Goal: Task Accomplishment & Management: Manage account settings

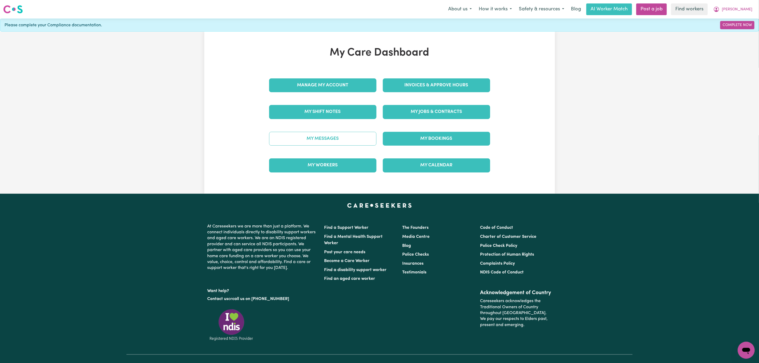
click at [308, 138] on link "My Messages" at bounding box center [322, 139] width 107 height 14
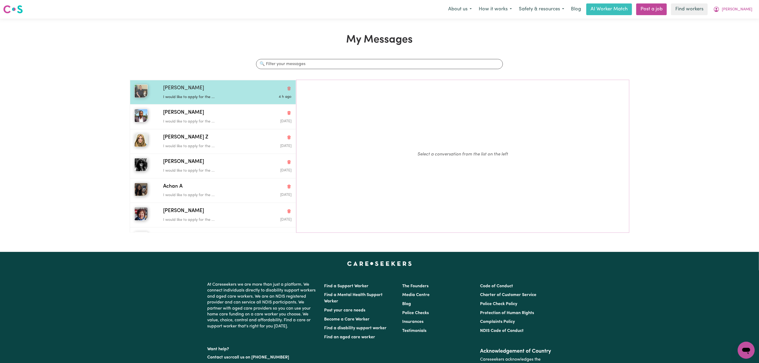
click at [190, 98] on p "I would like to apply for the ..." at bounding box center [206, 97] width 86 height 6
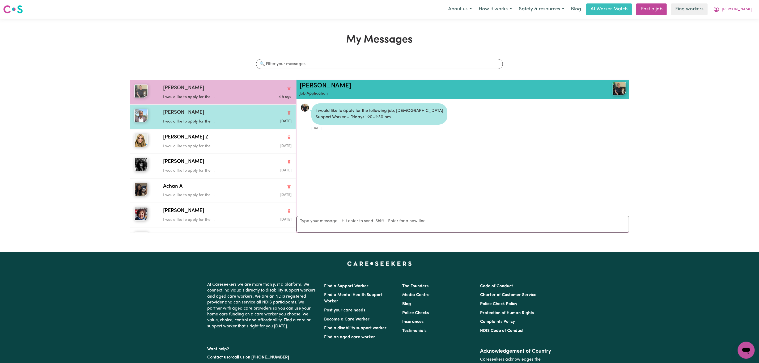
scroll to position [3, 0]
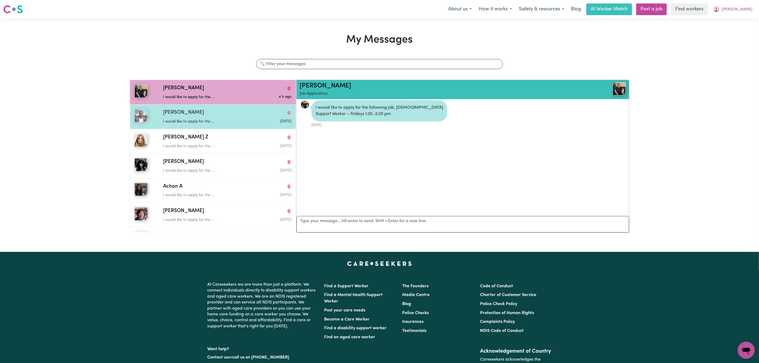
click at [194, 126] on div "Victor O I would like to apply for the ... Aug 10 2024" at bounding box center [213, 116] width 166 height 24
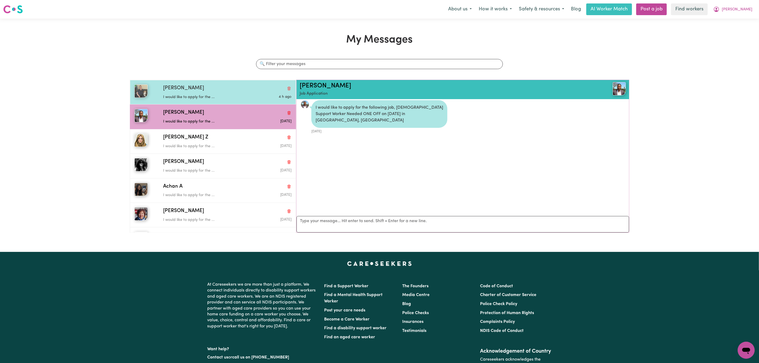
click at [209, 92] on div "I would like to apply for the ..." at bounding box center [206, 96] width 86 height 8
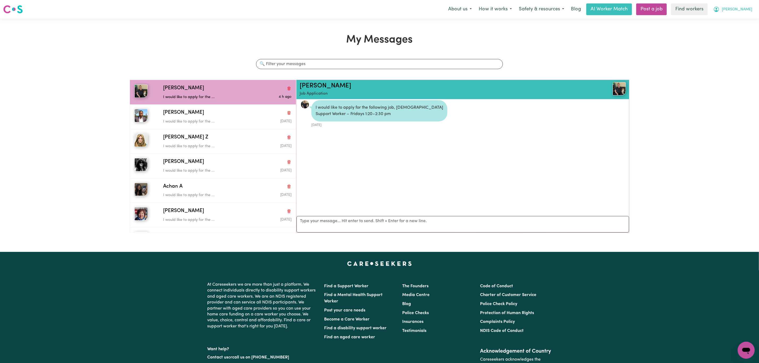
click at [746, 9] on span "[PERSON_NAME]" at bounding box center [737, 10] width 31 height 6
click at [733, 22] on link "My Dashboard" at bounding box center [735, 21] width 42 height 10
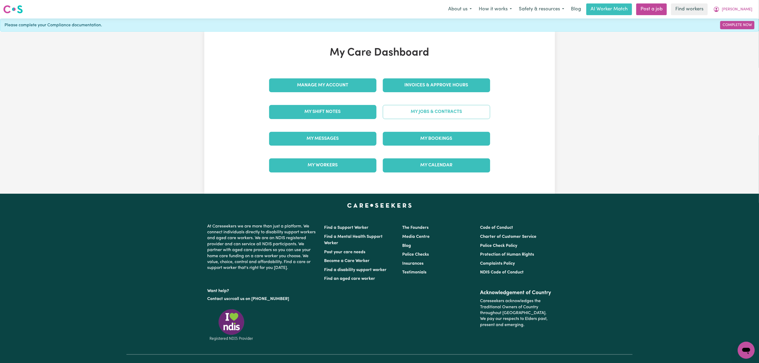
click at [438, 114] on link "My Jobs & Contracts" at bounding box center [436, 112] width 107 height 14
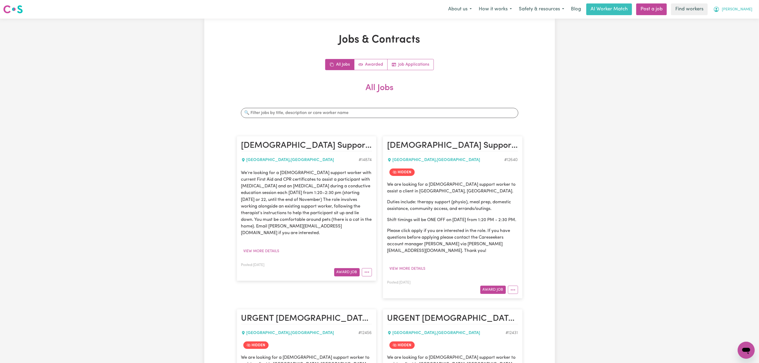
drag, startPoint x: 749, startPoint y: 7, endPoint x: 744, endPoint y: 14, distance: 9.1
click at [749, 7] on span "[PERSON_NAME]" at bounding box center [737, 10] width 31 height 6
click at [735, 21] on link "My Dashboard" at bounding box center [735, 21] width 42 height 10
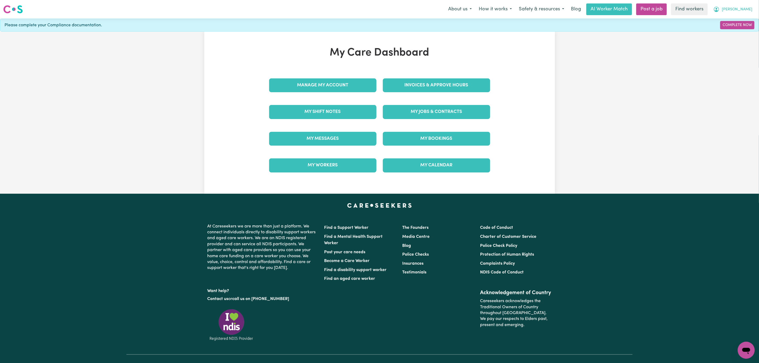
click at [749, 10] on span "[PERSON_NAME]" at bounding box center [737, 10] width 31 height 6
click at [735, 33] on link "Logout" at bounding box center [735, 31] width 42 height 10
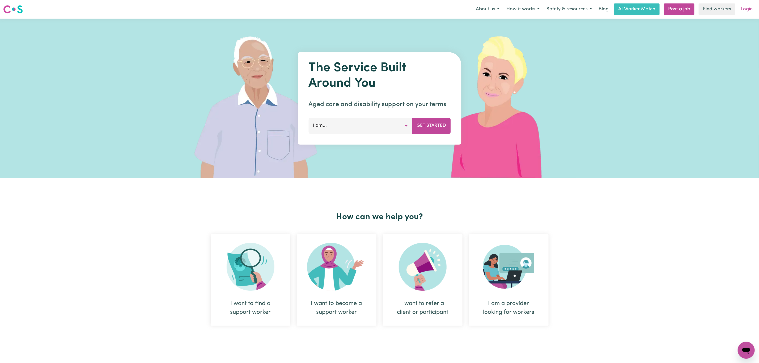
click at [749, 5] on link "Login" at bounding box center [747, 9] width 18 height 12
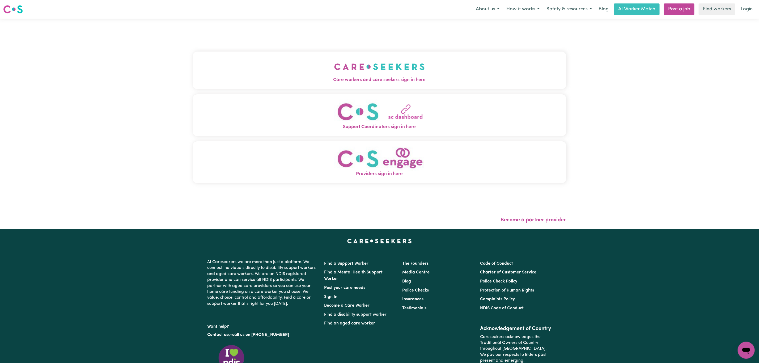
click at [316, 86] on button "Care workers and care seekers sign in here" at bounding box center [379, 70] width 373 height 37
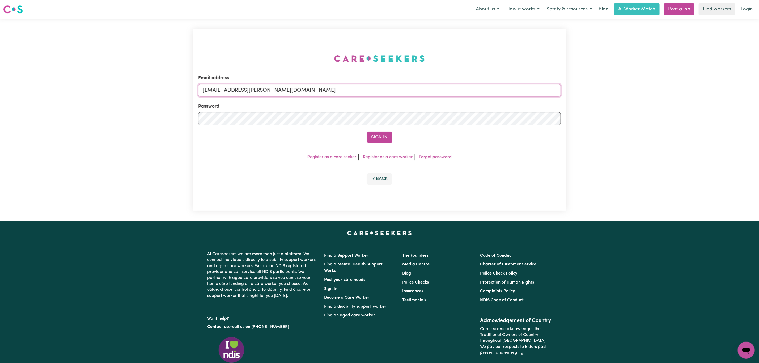
drag, startPoint x: 230, startPoint y: 90, endPoint x: 379, endPoint y: 90, distance: 148.8
click at [379, 90] on input "superuser~mikayla@careseekers.com.au" at bounding box center [379, 90] width 363 height 13
paste input "RhondaPIC"
type input "superuser~RhondaPIC@careseekers.com.au"
click at [394, 139] on div "Sign In" at bounding box center [379, 138] width 363 height 12
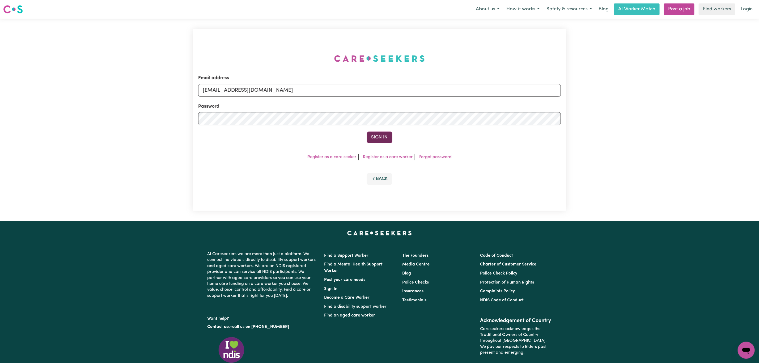
click at [383, 141] on button "Sign In" at bounding box center [380, 138] width 26 height 12
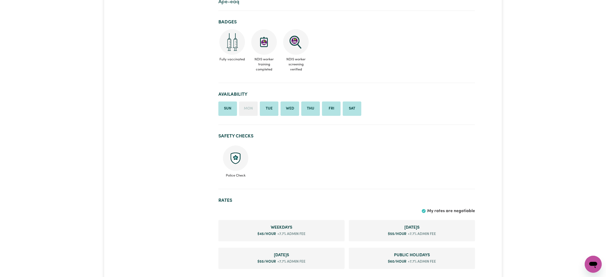
scroll to position [319, 0]
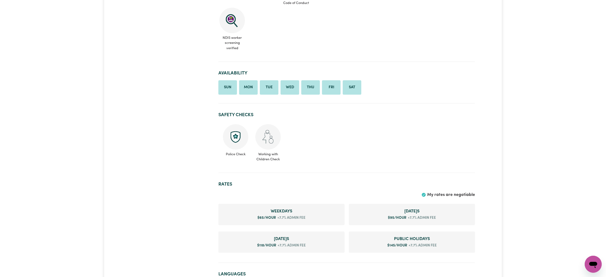
scroll to position [239, 0]
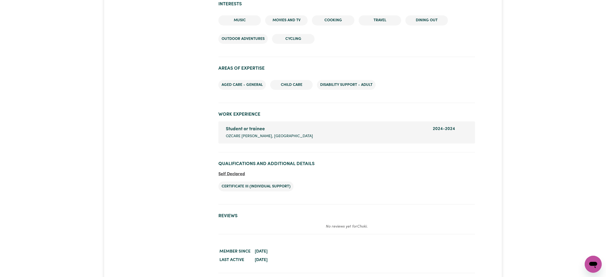
scroll to position [664, 0]
